Goal: Understand process/instructions: Learn how to perform a task or action

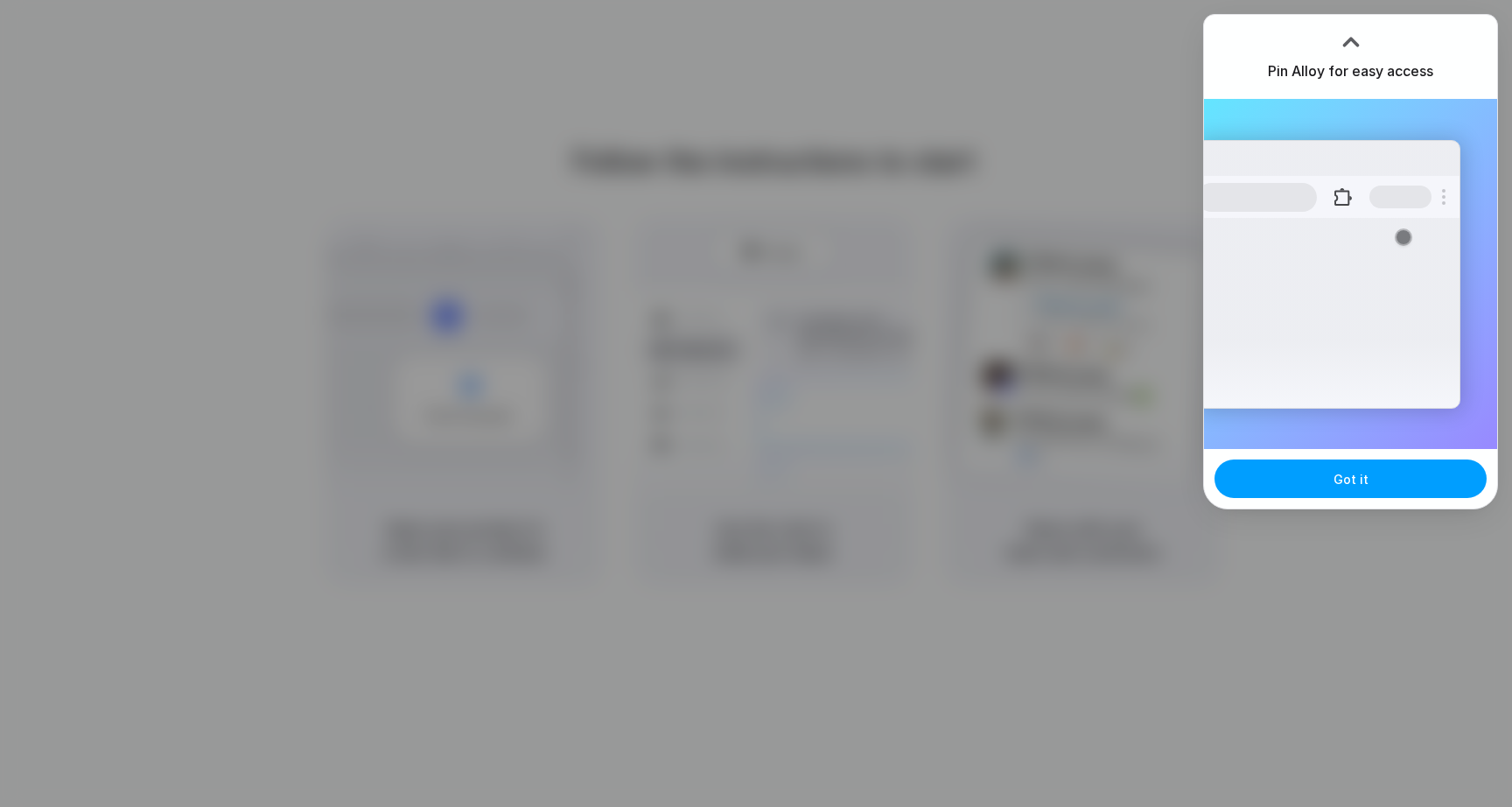
click at [1315, 490] on button "Got it" at bounding box center [1350, 479] width 272 height 38
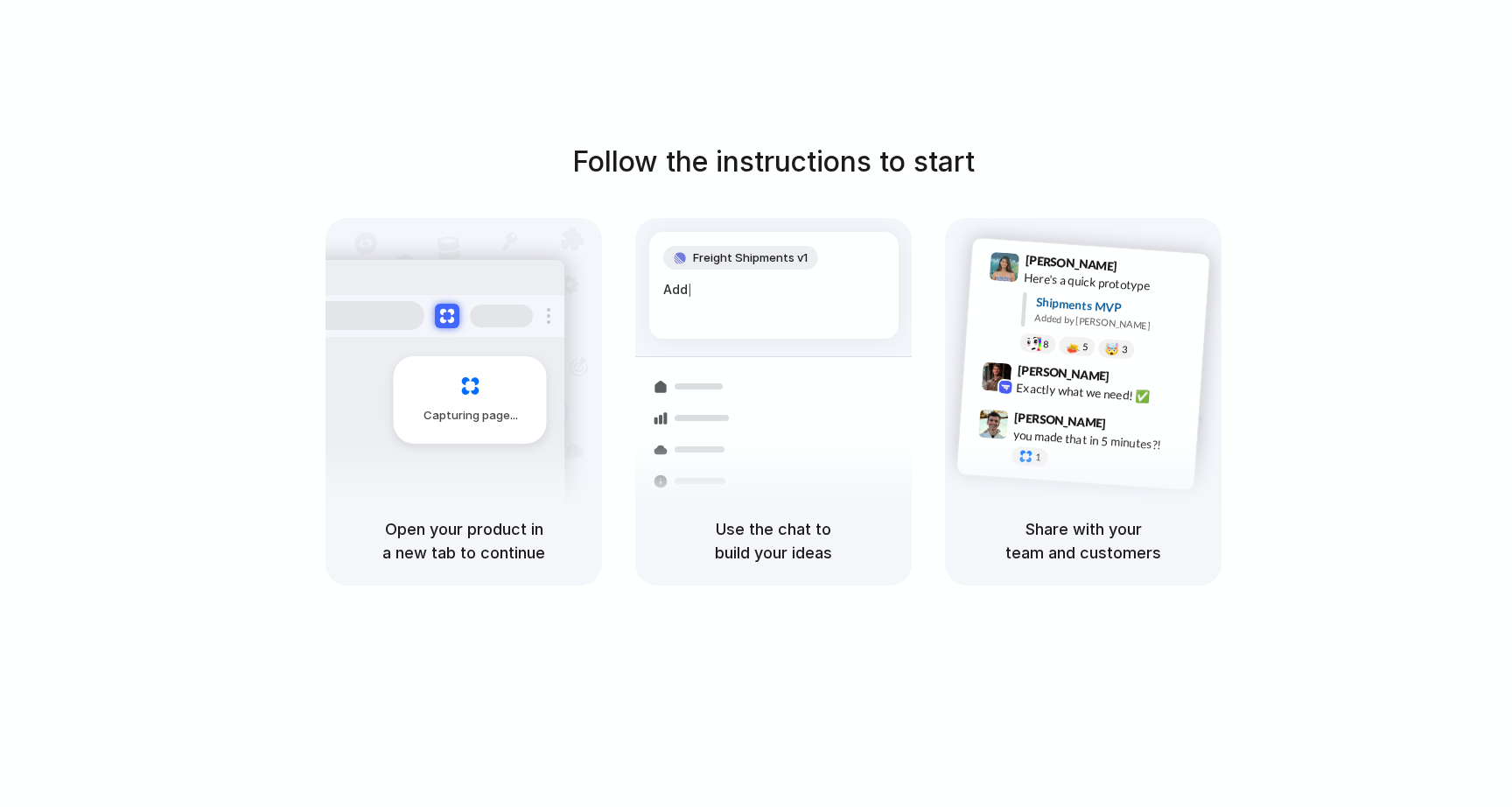
click at [1344, 39] on div "Follow the instructions to start Capturing page Open your product in a new tab …" at bounding box center [773, 420] width 1548 height 842
